Goal: Book appointment/travel/reservation

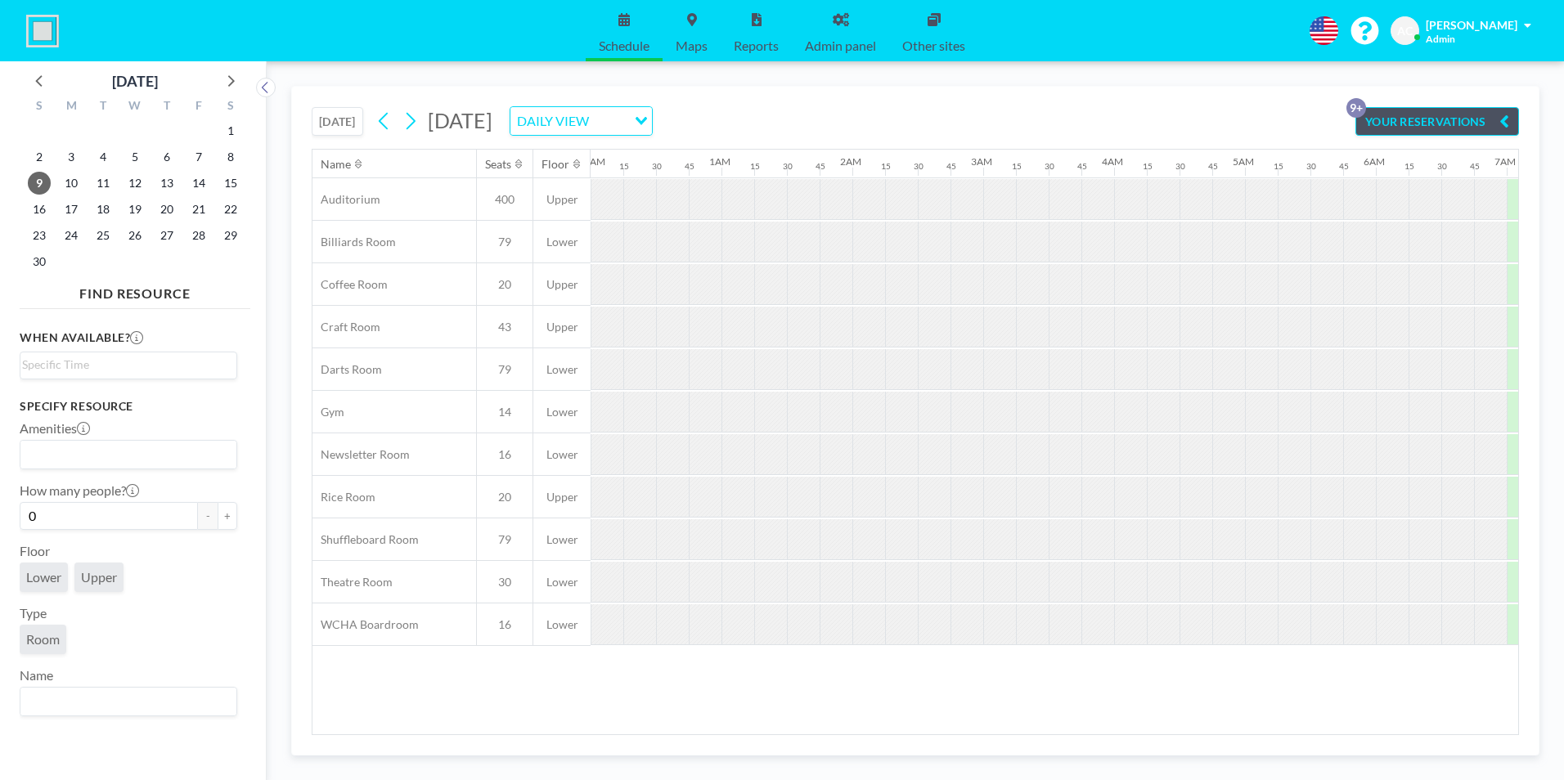
scroll to position [0, 2057]
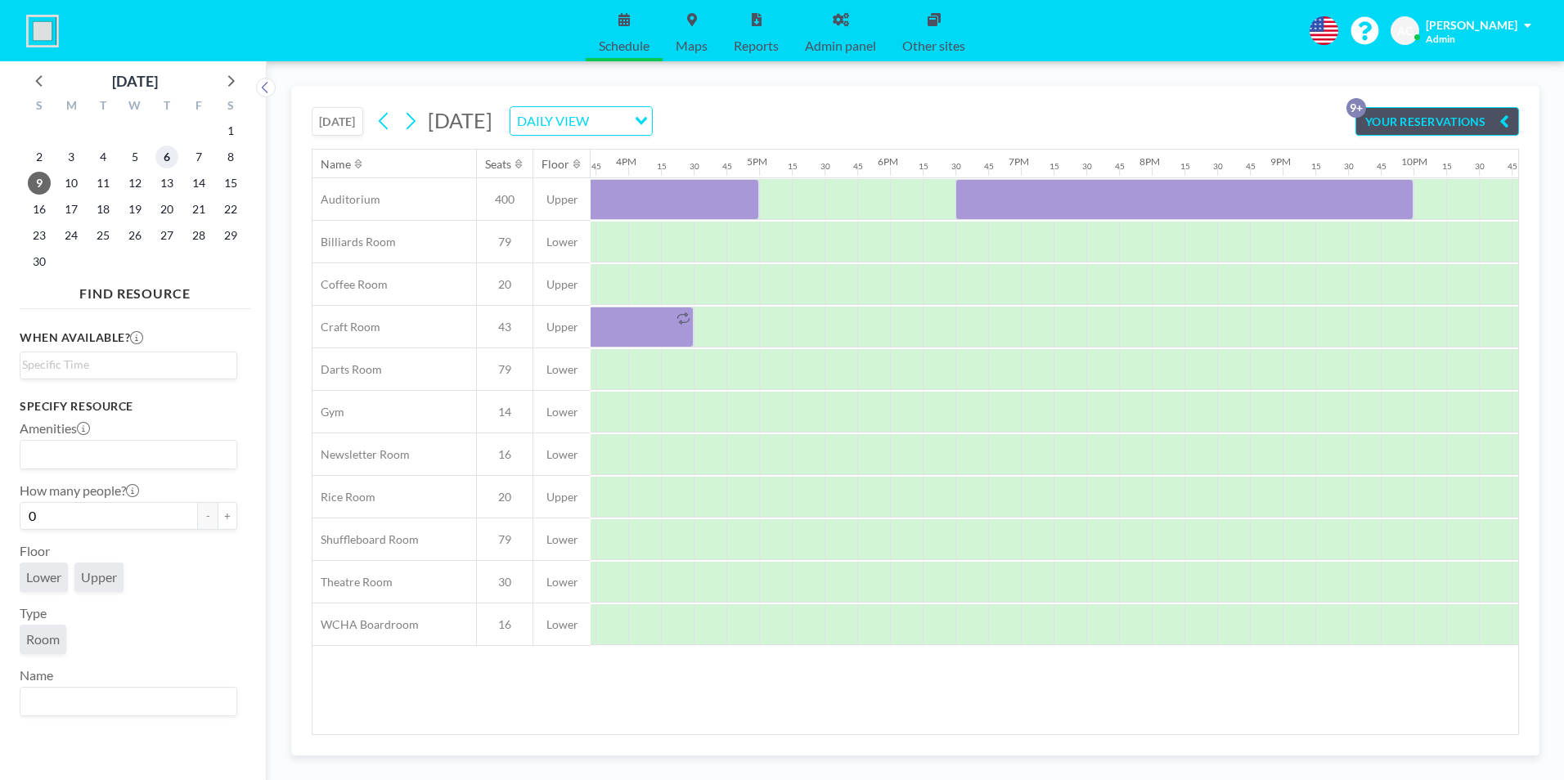
click at [169, 156] on span "6" at bounding box center [166, 157] width 23 height 23
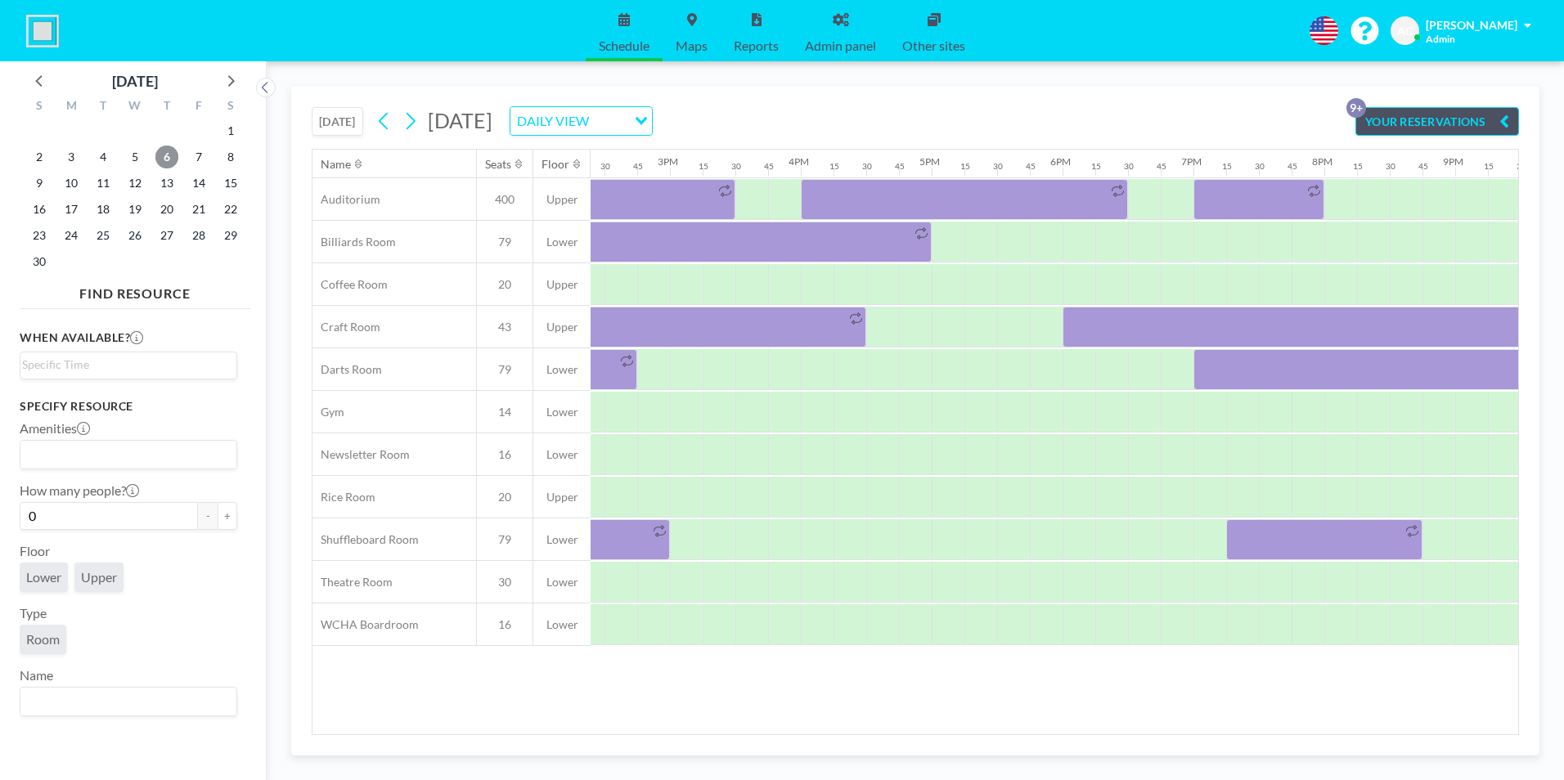
scroll to position [0, 1908]
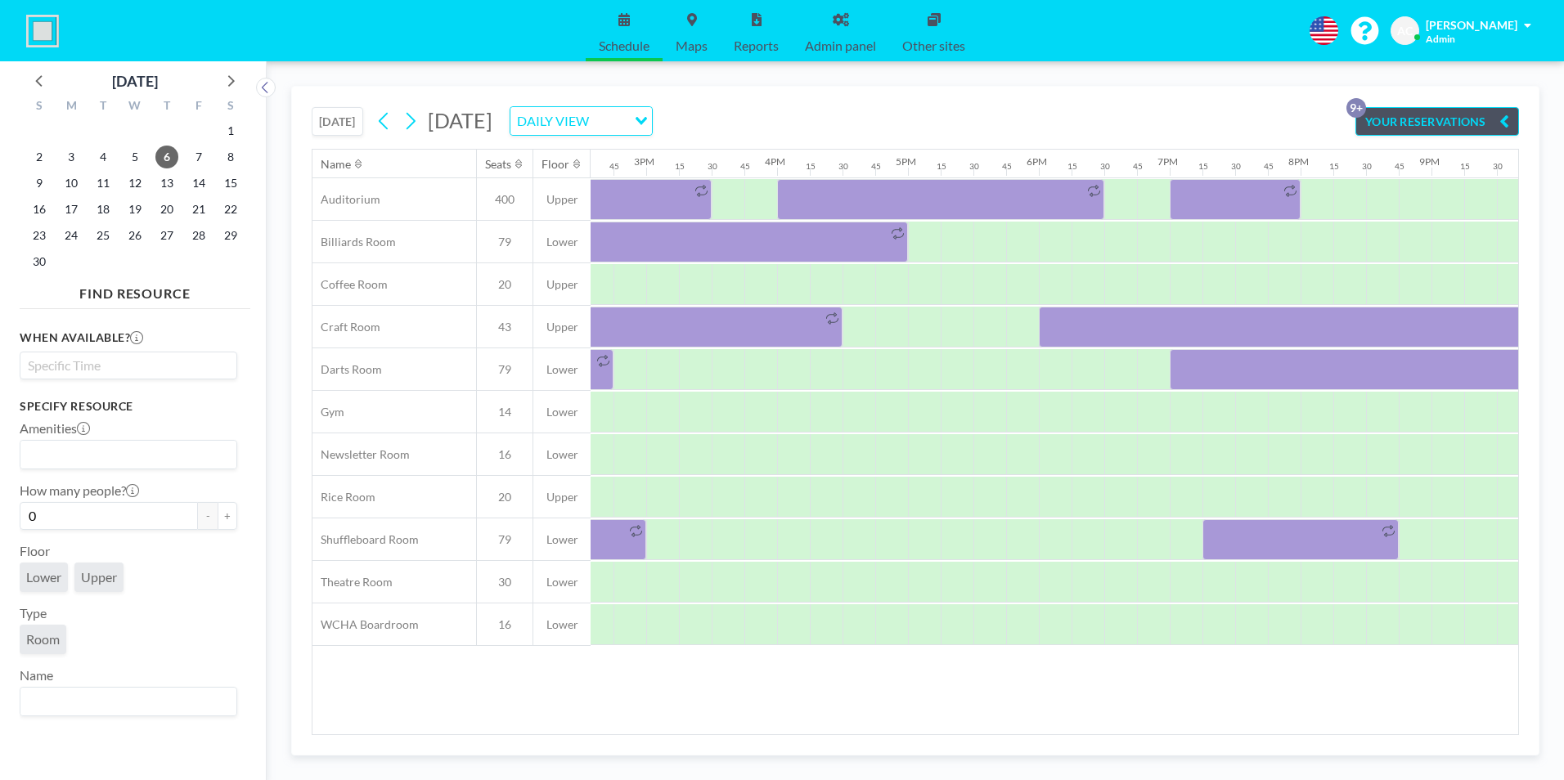
click at [123, 365] on input "Search for option" at bounding box center [124, 366] width 205 height 20
click at [110, 467] on li "3:30 pm" at bounding box center [128, 467] width 214 height 26
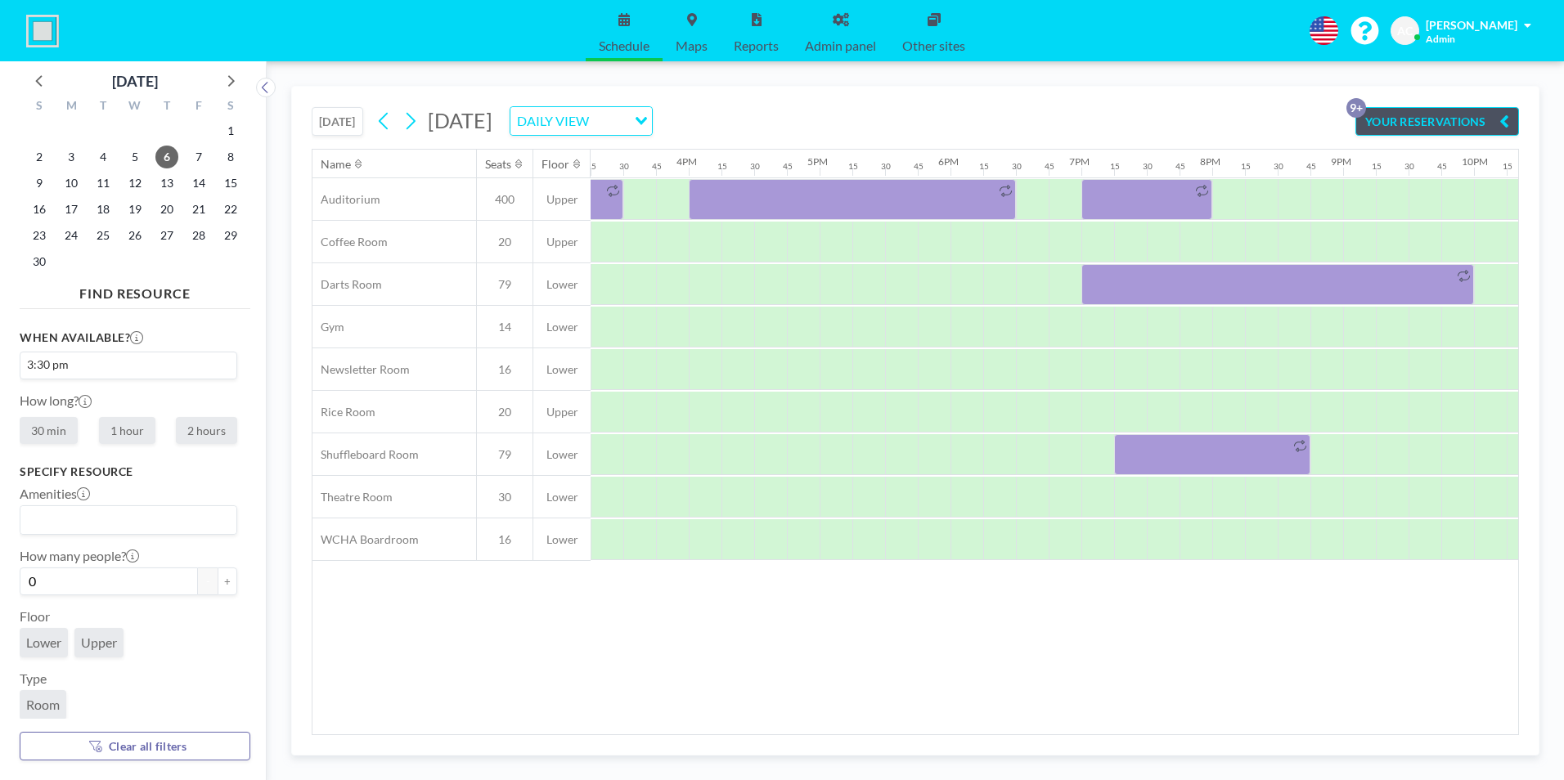
scroll to position [70, 0]
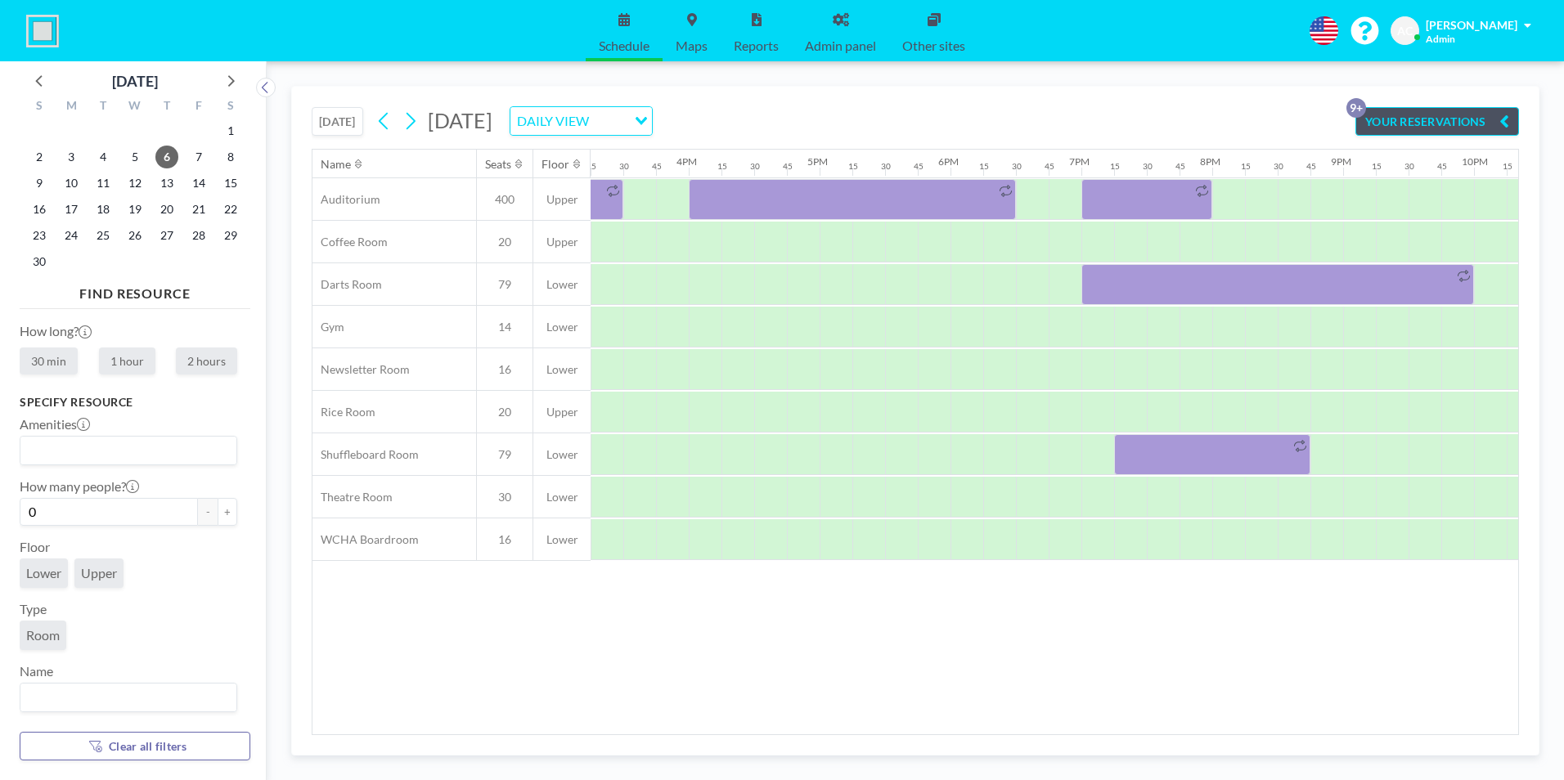
click at [202, 358] on label "2 hours" at bounding box center [206, 361] width 61 height 27
radio input "true"
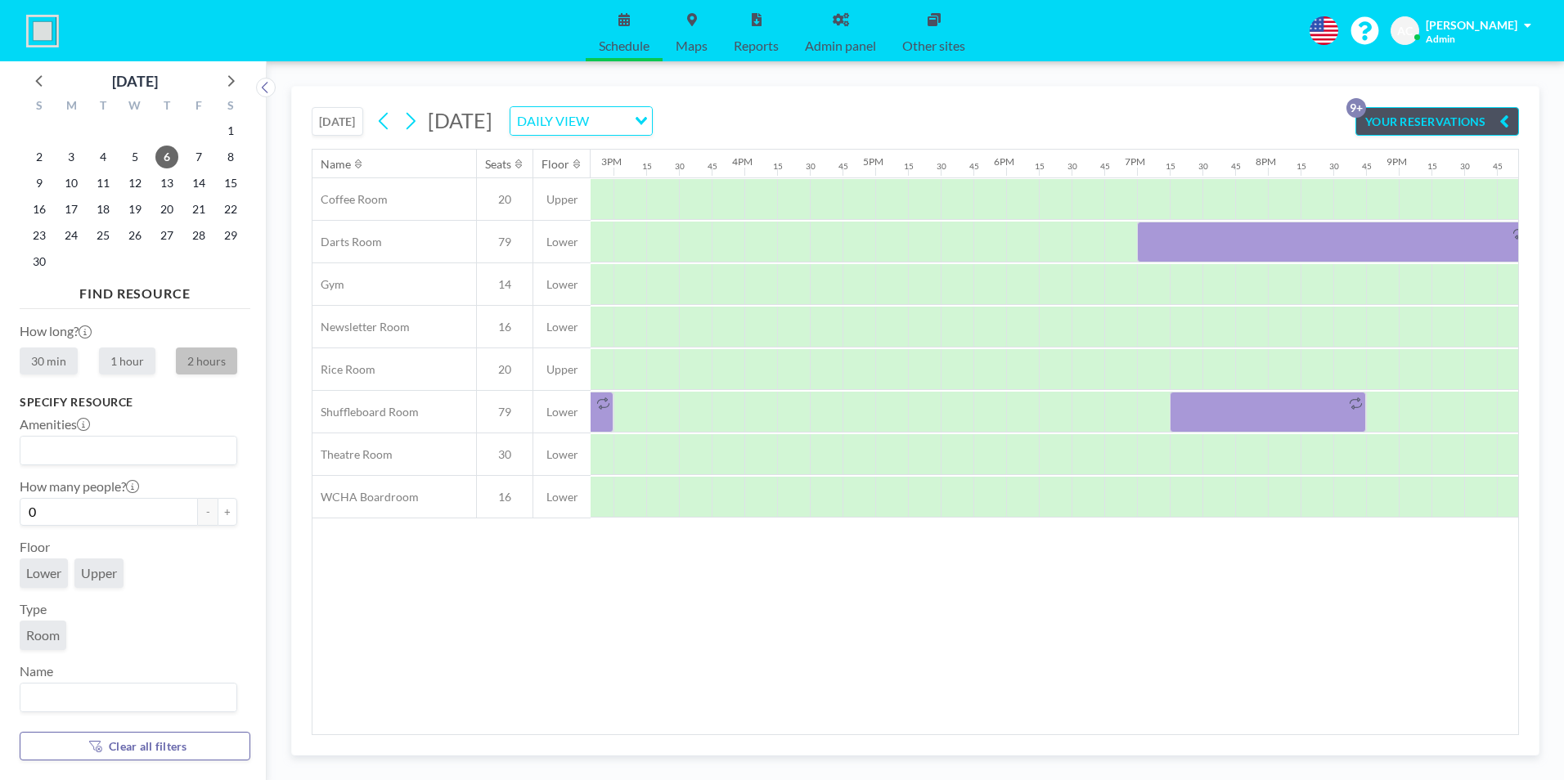
scroll to position [0, 1996]
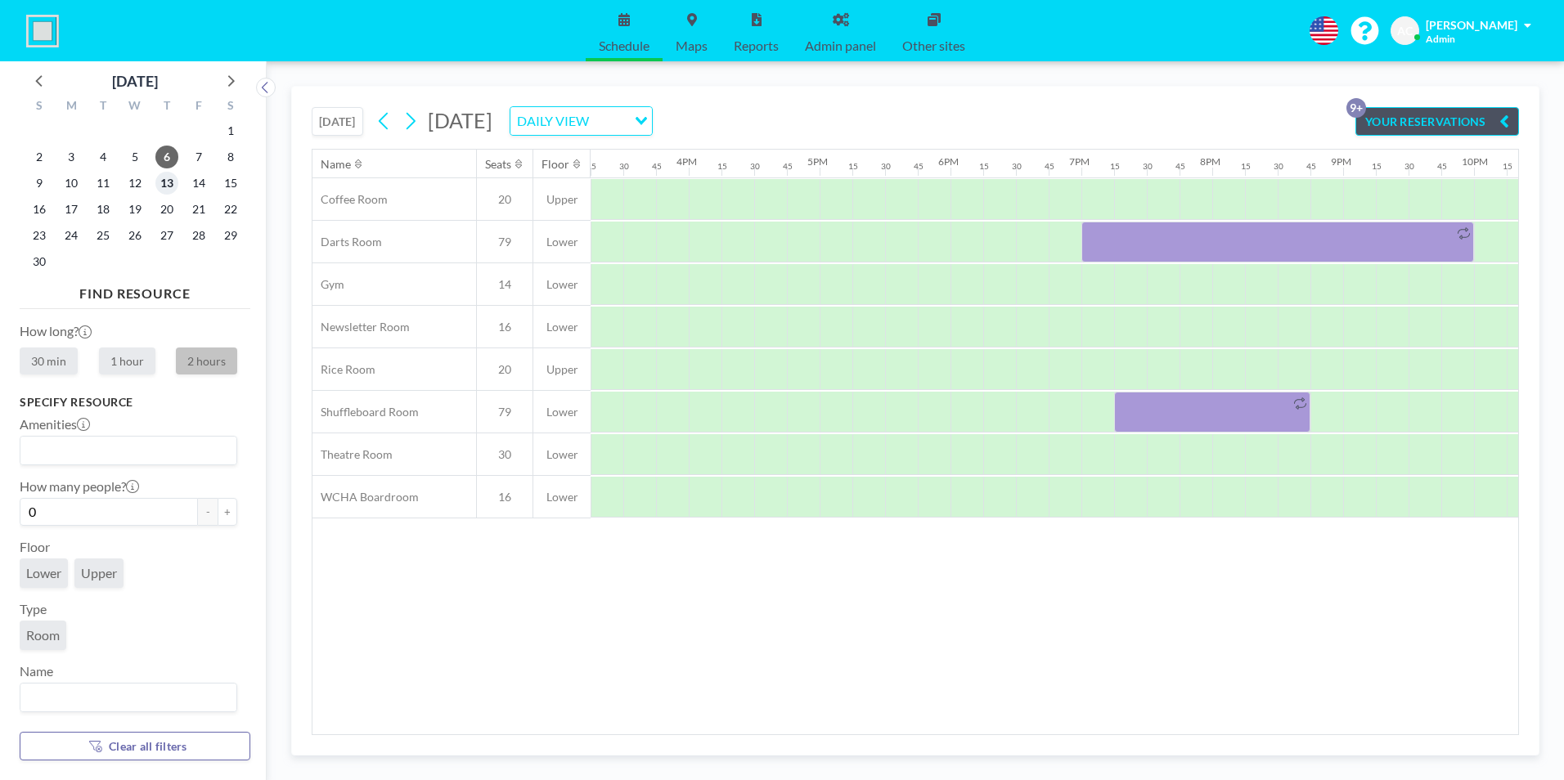
click at [170, 180] on span "13" at bounding box center [166, 183] width 23 height 23
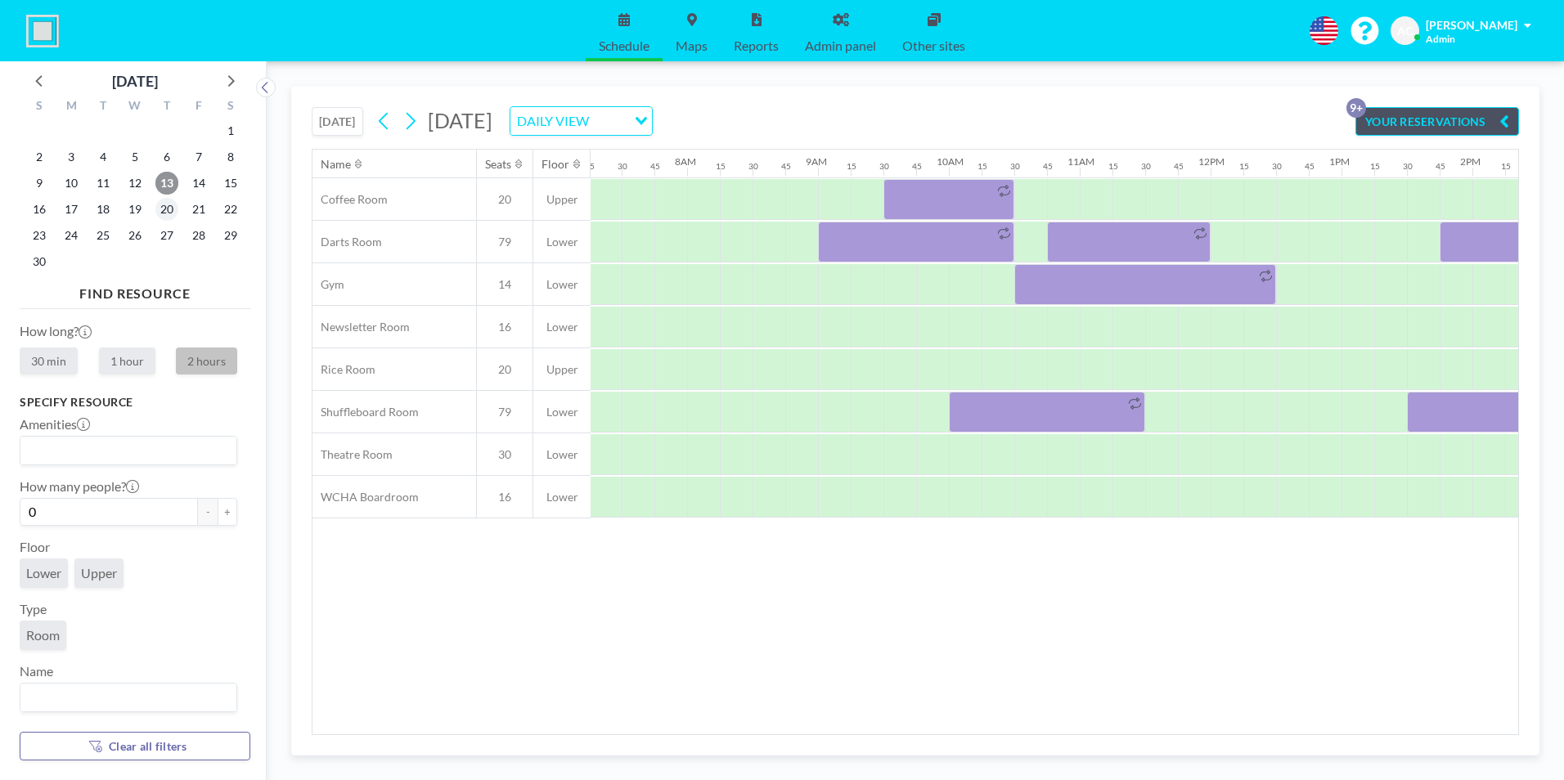
scroll to position [0, 1014]
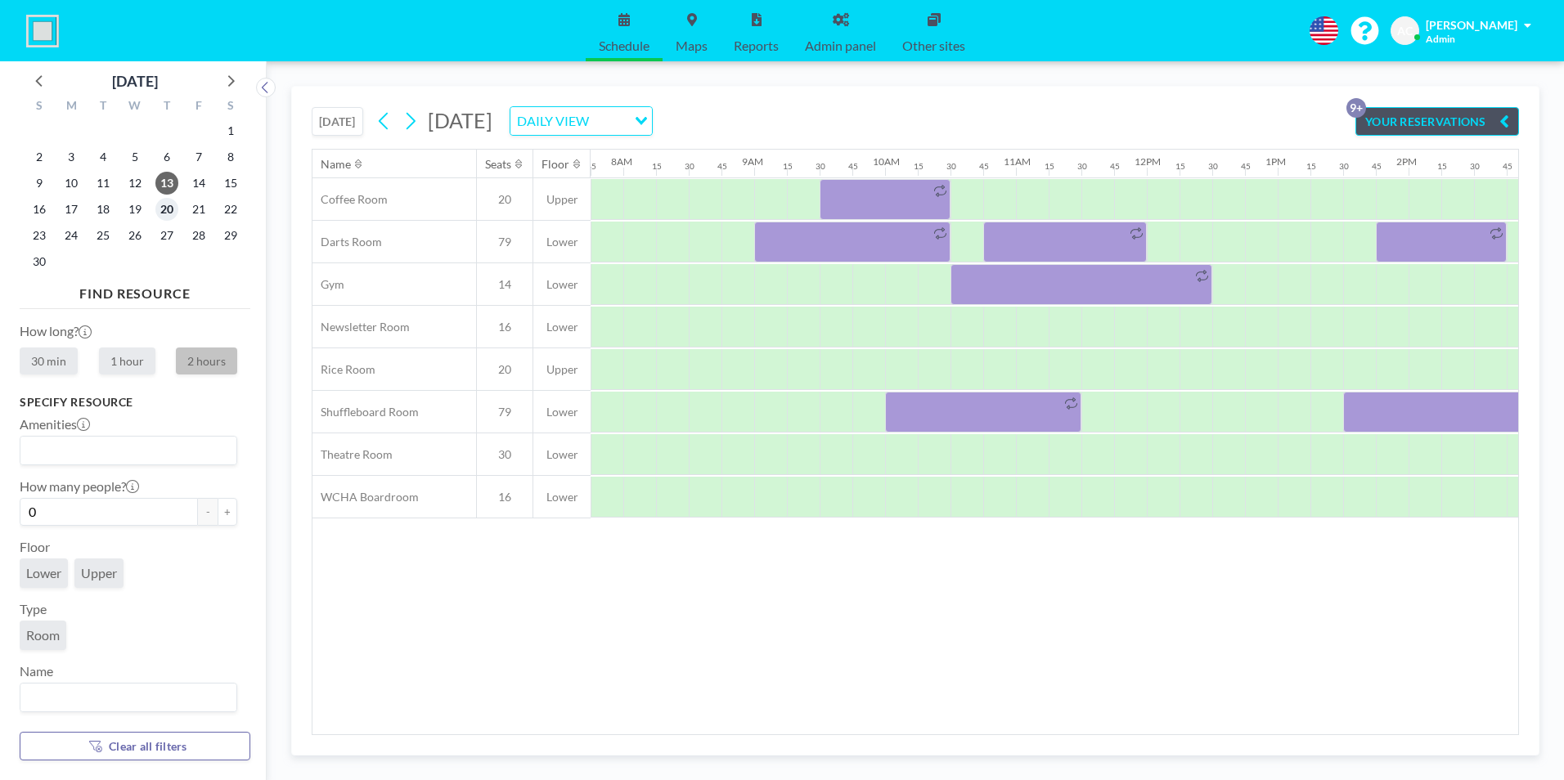
click at [164, 208] on span "20" at bounding box center [166, 209] width 23 height 23
click at [169, 236] on span "27" at bounding box center [166, 235] width 23 height 23
drag, startPoint x: 168, startPoint y: 211, endPoint x: 169, endPoint y: 175, distance: 36.0
click at [168, 209] on span "20" at bounding box center [166, 209] width 23 height 23
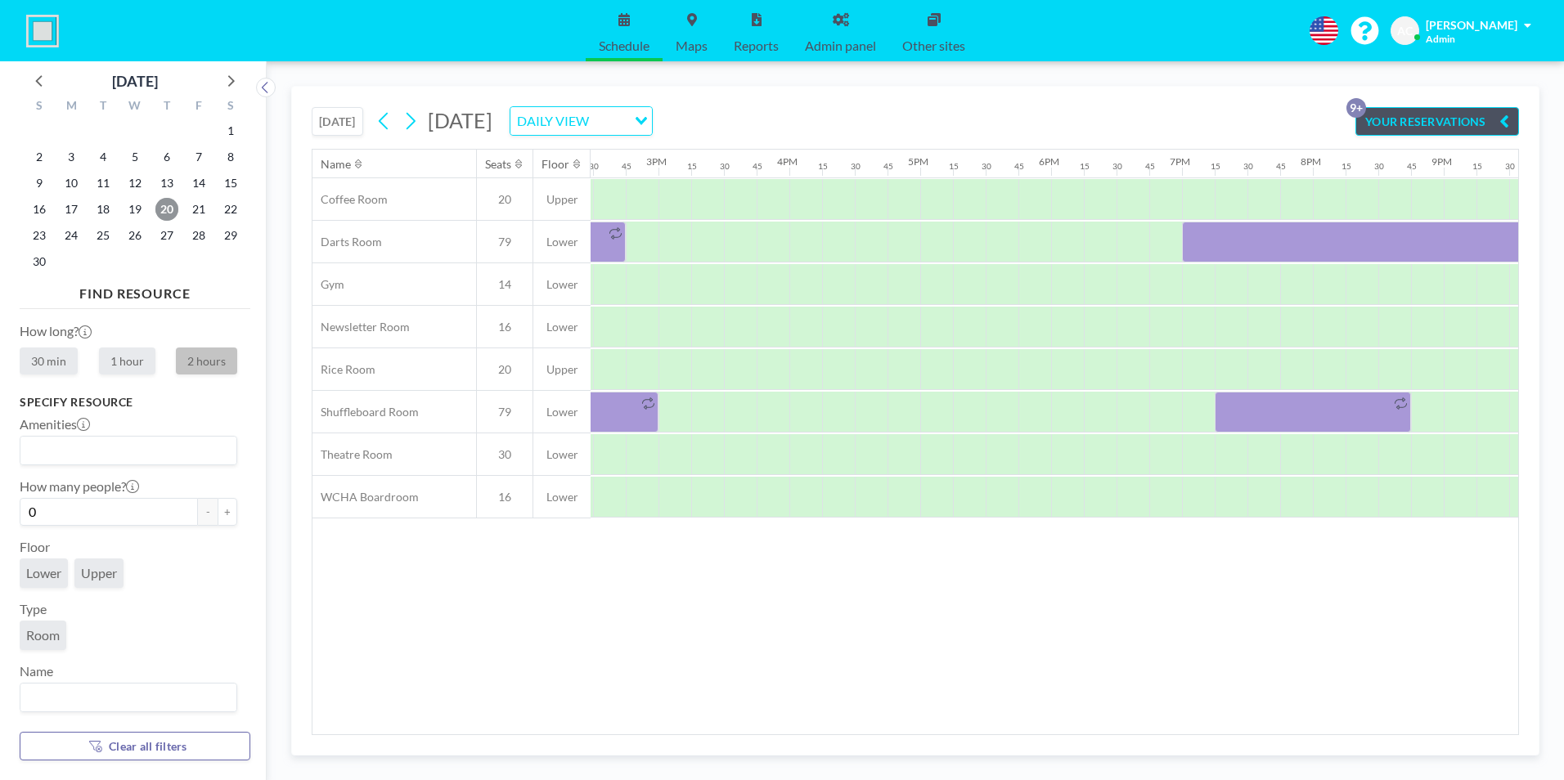
scroll to position [0, 2048]
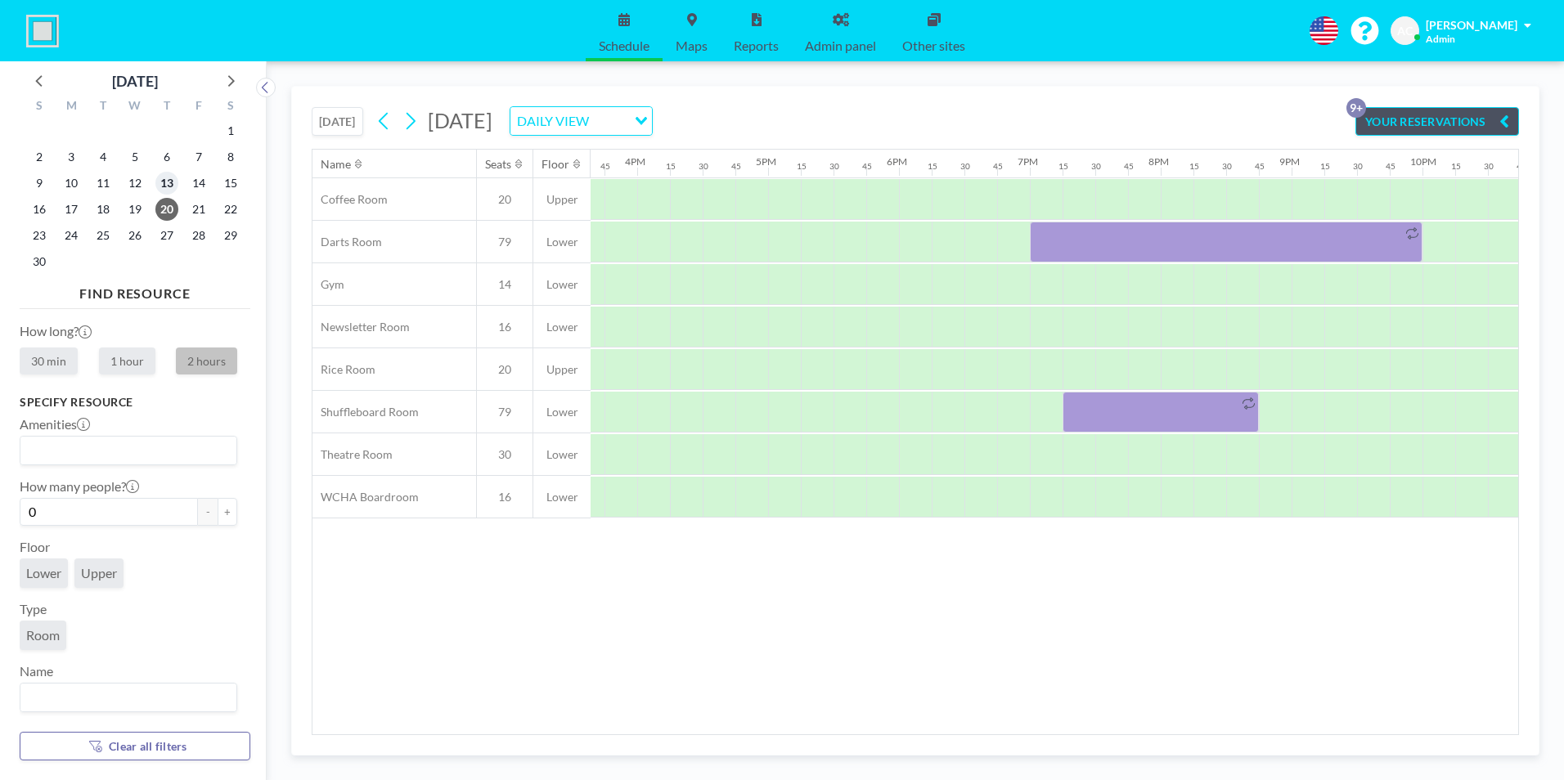
click at [169, 178] on span "13" at bounding box center [166, 183] width 23 height 23
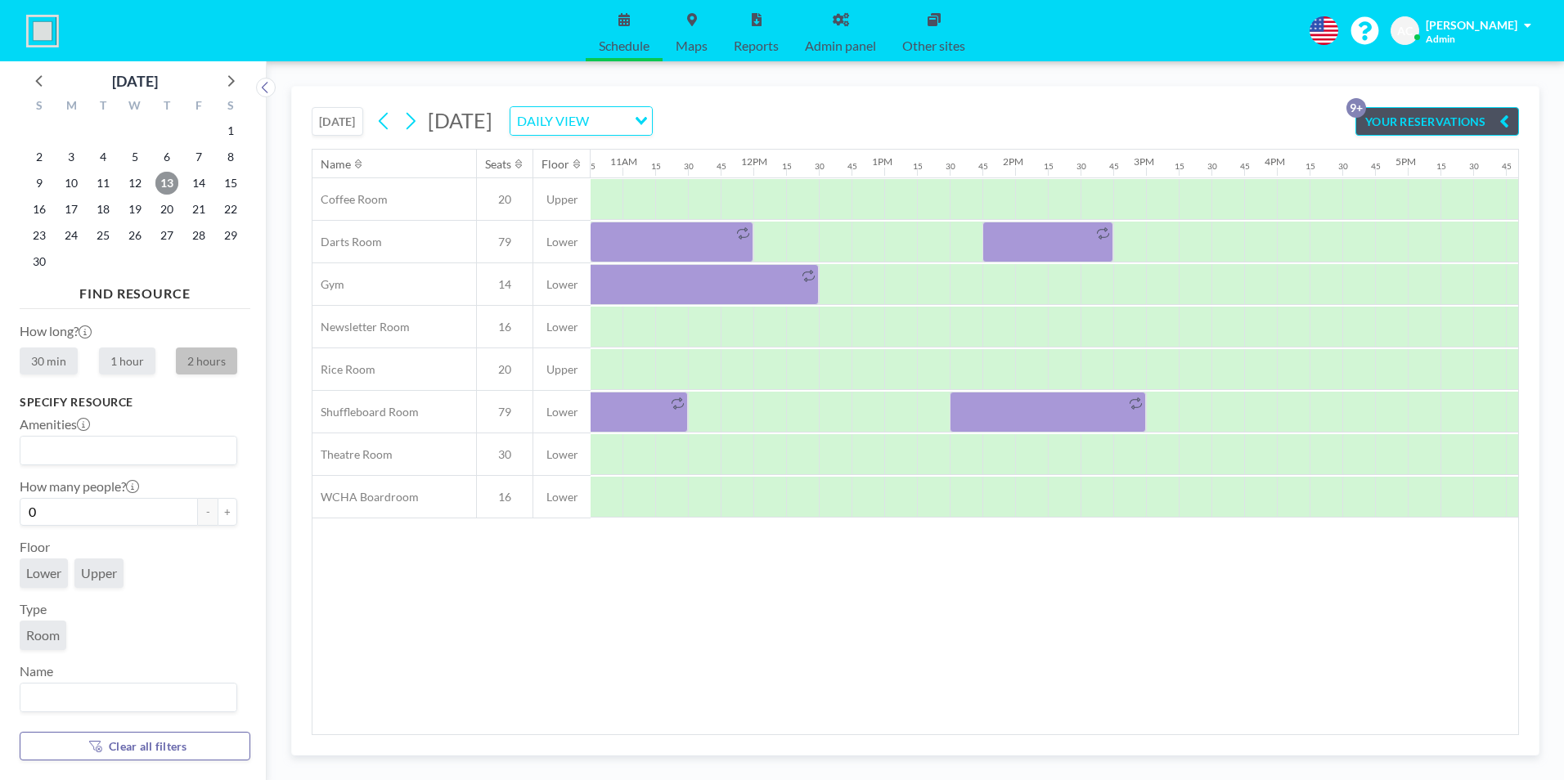
scroll to position [0, 1413]
click at [38, 80] on icon at bounding box center [38, 80] width 7 height 11
click at [227, 183] on span "18" at bounding box center [230, 183] width 23 height 23
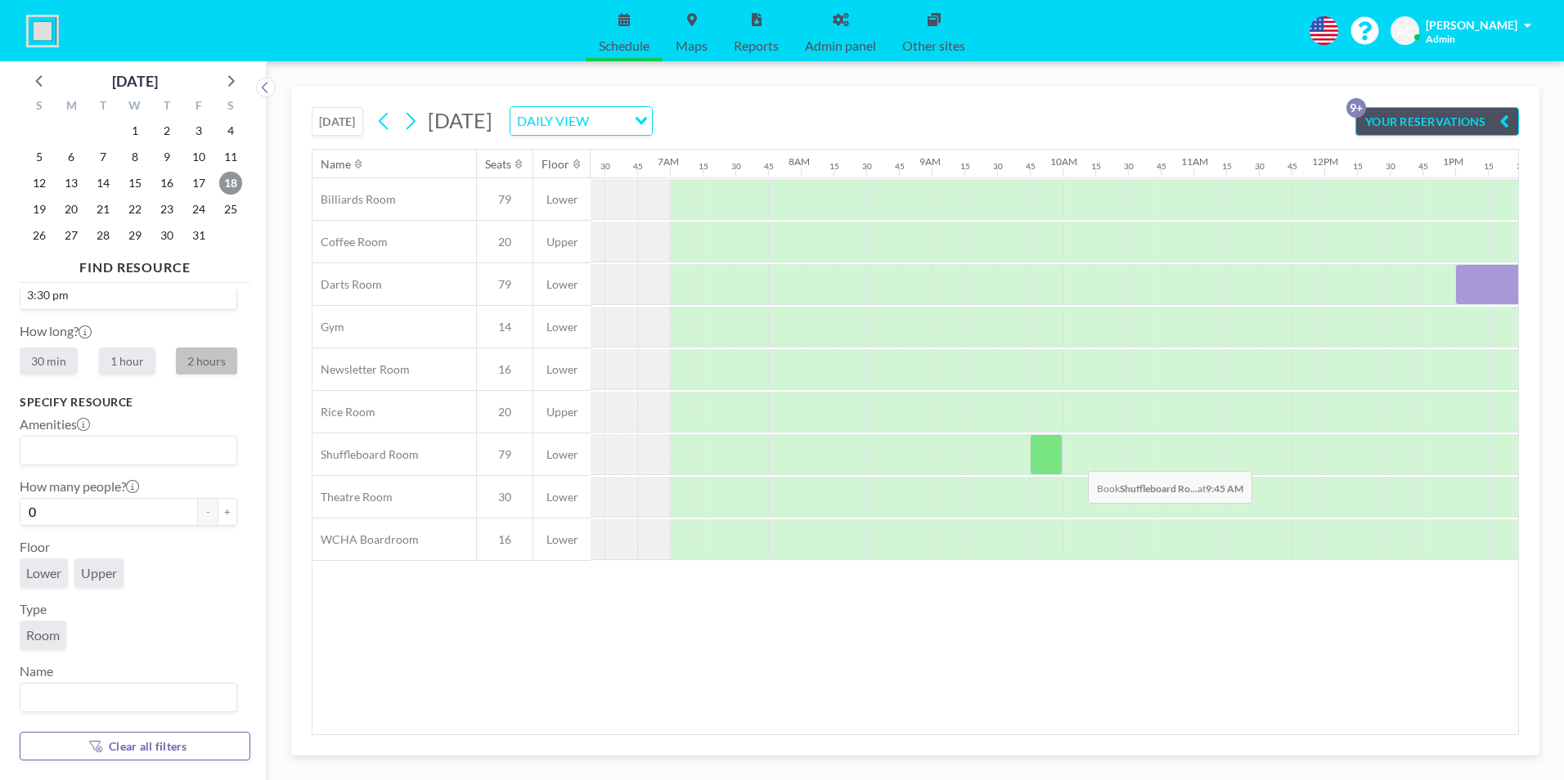
scroll to position [0, 1014]
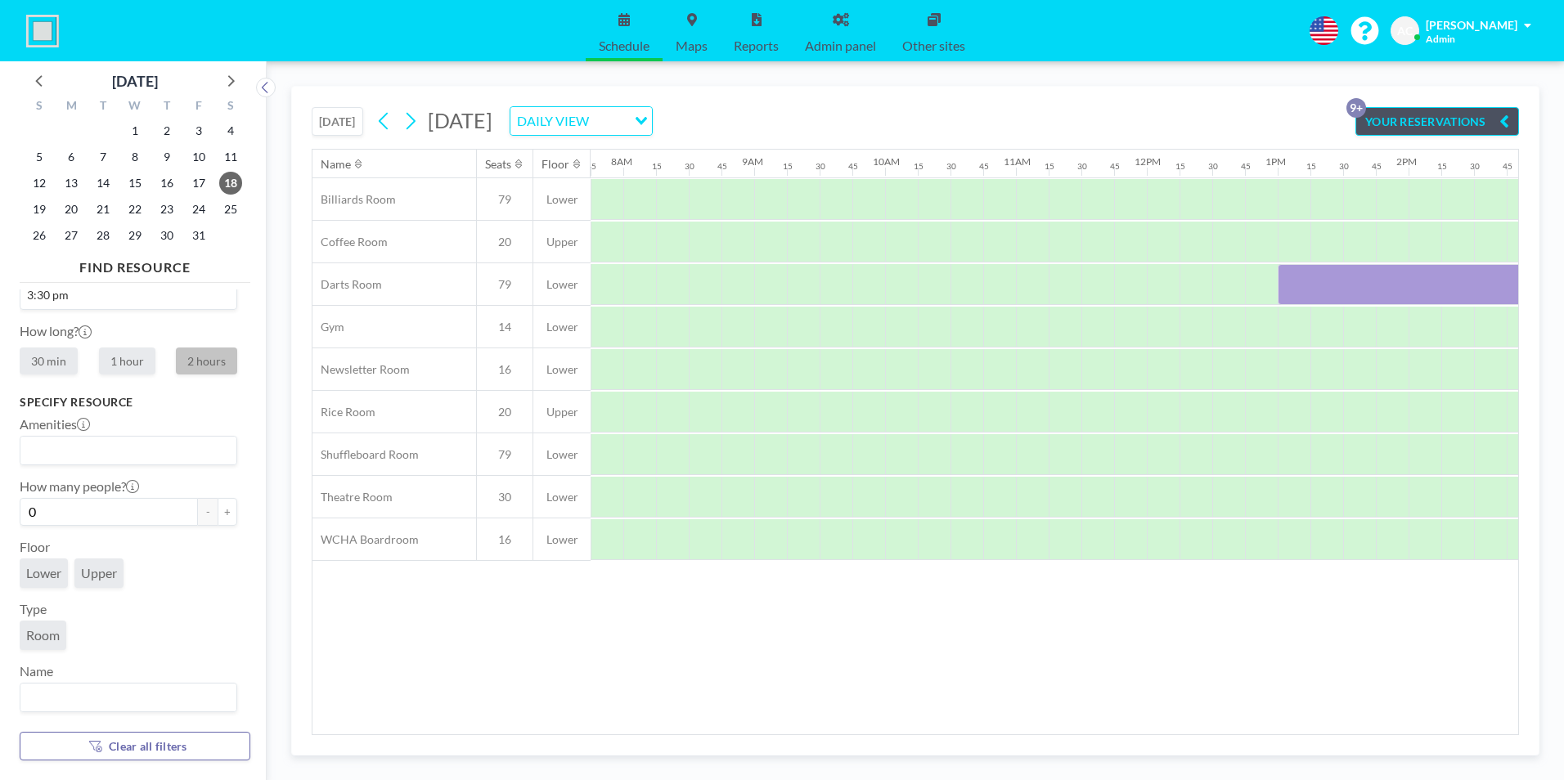
click at [191, 744] on button "Clear all filters" at bounding box center [135, 746] width 231 height 29
